Goal: Navigation & Orientation: Find specific page/section

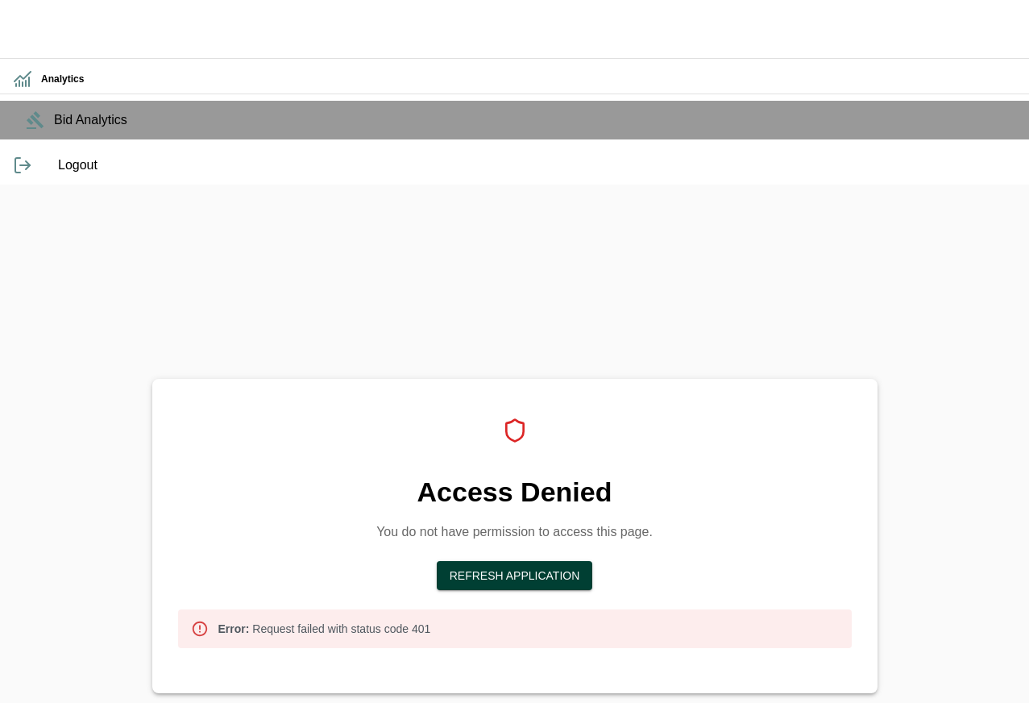
click at [541, 561] on button "Refresh Application" at bounding box center [515, 576] width 156 height 30
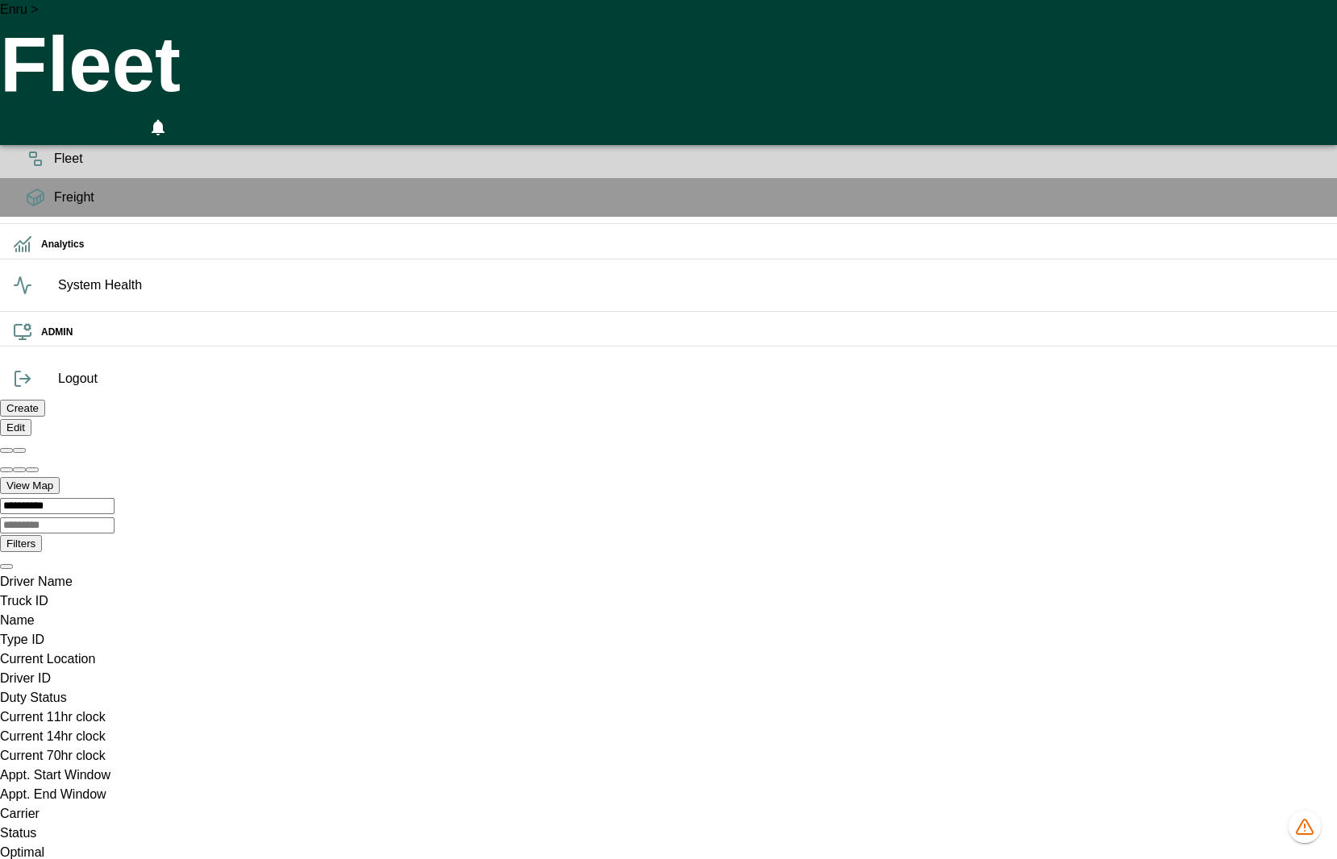
drag, startPoint x: 603, startPoint y: 389, endPoint x: 856, endPoint y: 351, distance: 255.9
